Goal: Navigation & Orientation: Understand site structure

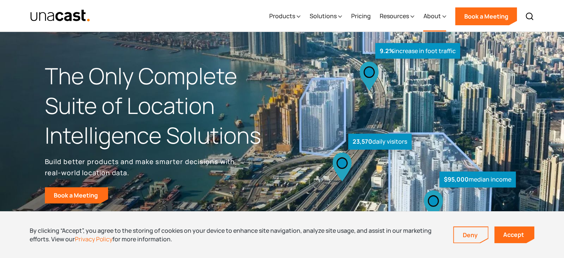
click at [442, 14] on icon at bounding box center [444, 17] width 4 height 8
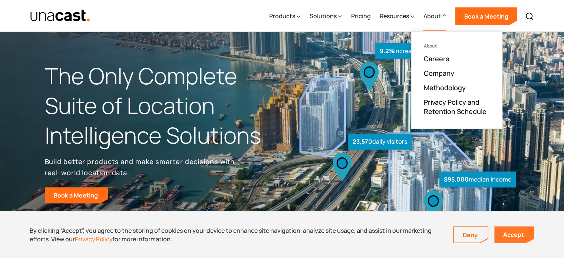
click at [509, 234] on link "Accept" at bounding box center [514, 234] width 40 height 17
